Goal: Task Accomplishment & Management: Manage account settings

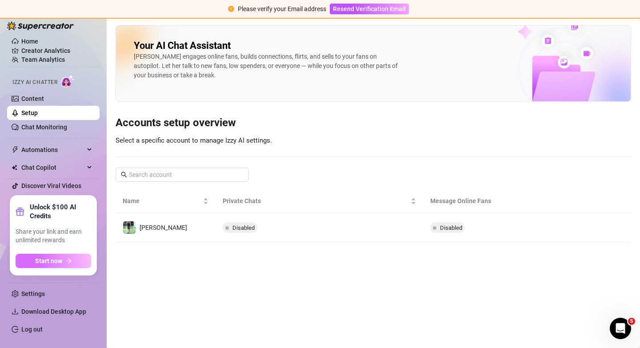
click at [73, 262] on button "Start now" at bounding box center [54, 261] width 76 height 14
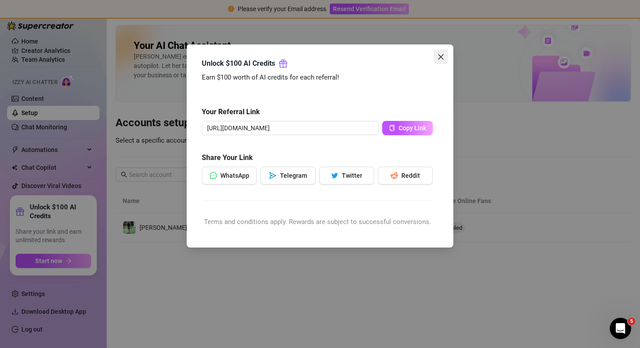
click at [442, 58] on icon "close" at bounding box center [440, 56] width 5 height 5
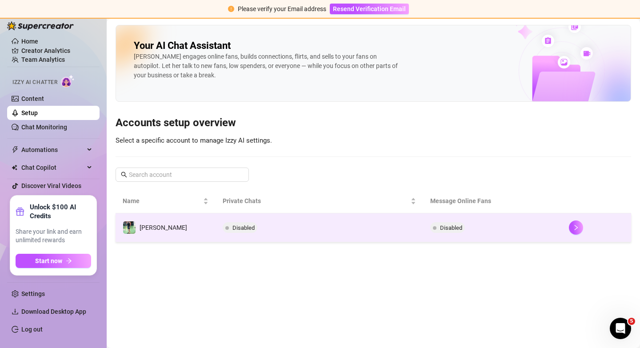
click at [557, 230] on td "Disabled" at bounding box center [492, 227] width 139 height 29
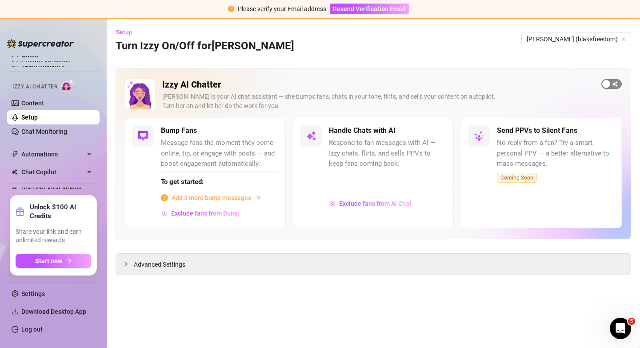
click at [618, 84] on span "button" at bounding box center [612, 84] width 20 height 10
click at [435, 132] on div "button" at bounding box center [432, 131] width 8 height 8
click at [334, 266] on div "Advanced Settings" at bounding box center [373, 264] width 515 height 21
click at [141, 267] on span "Advanced Settings" at bounding box center [160, 265] width 52 height 10
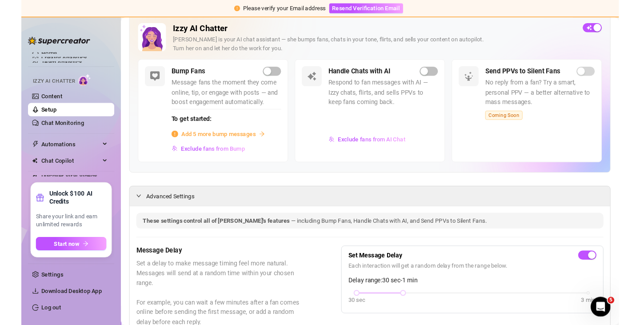
scroll to position [36, 0]
